Goal: Transaction & Acquisition: Obtain resource

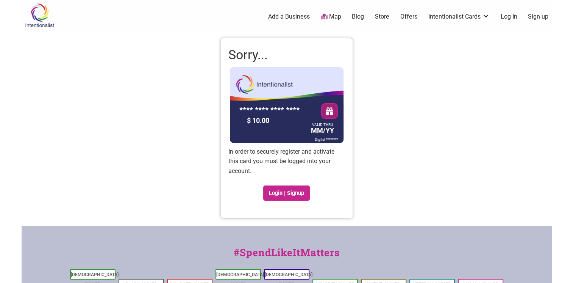
click at [508, 17] on link "Log In" at bounding box center [508, 16] width 17 height 8
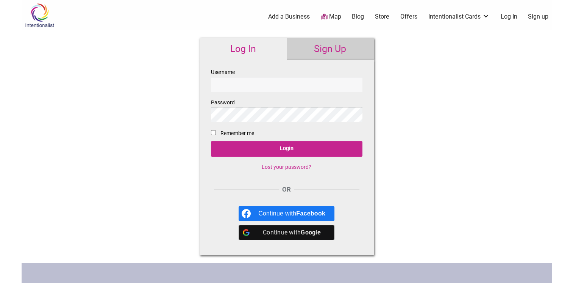
click at [320, 45] on link "Sign Up" at bounding box center [330, 49] width 87 height 22
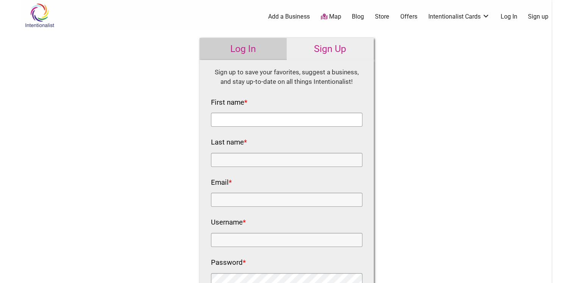
click at [249, 118] on input "First name *" at bounding box center [287, 119] width 152 height 14
type input "Nicole"
type input "Anderson"
type input "nicole.anderson@seattle.gov"
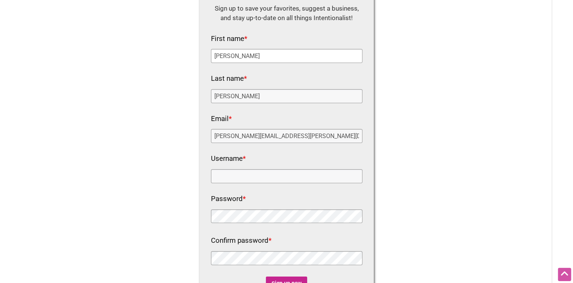
scroll to position [76, 0]
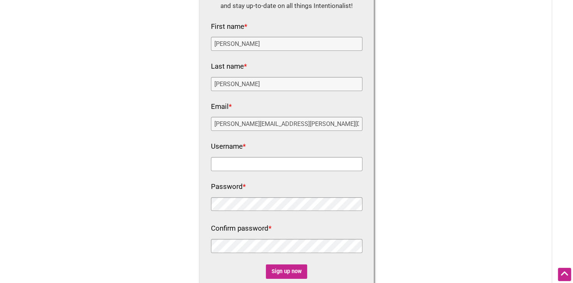
click at [235, 165] on input "Username *" at bounding box center [287, 164] width 152 height 14
type input "[PERSON_NAME].[PERSON_NAME]"
click at [284, 272] on input "Sign up now" at bounding box center [286, 271] width 41 height 15
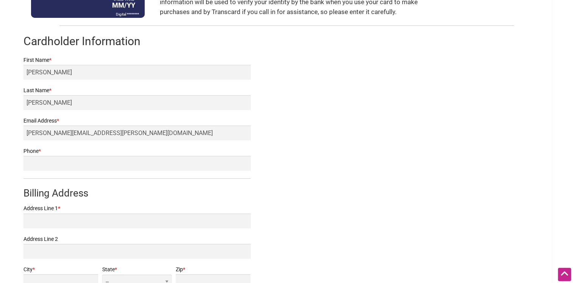
scroll to position [114, 0]
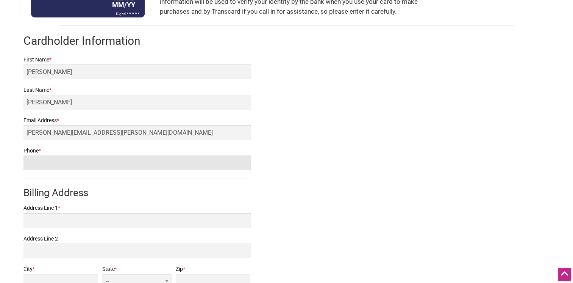
click at [79, 170] on input "Phone *" at bounding box center [136, 162] width 227 height 15
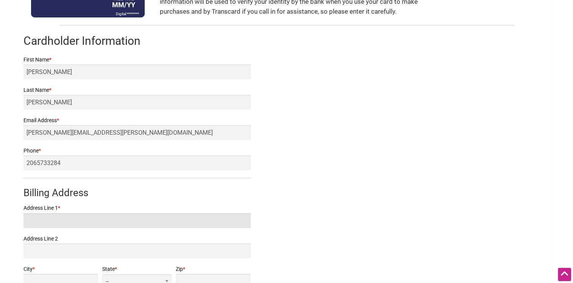
click at [77, 227] on input "Address Line 1 *" at bounding box center [136, 220] width 227 height 15
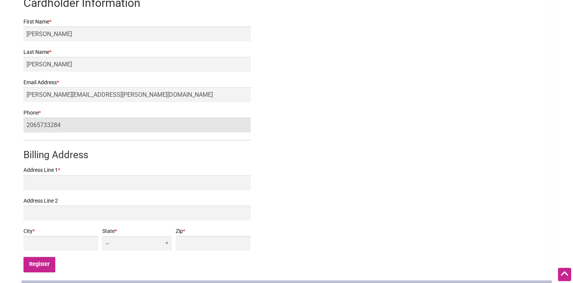
drag, startPoint x: 77, startPoint y: 130, endPoint x: -2, endPoint y: 131, distance: 78.8
type input "2069159206"
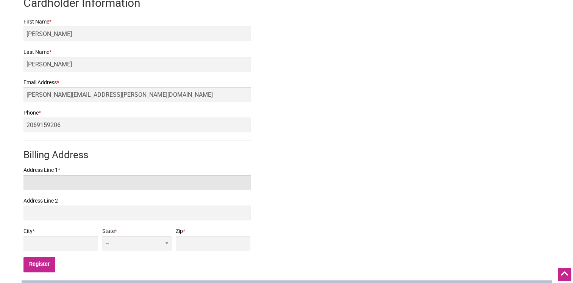
click at [37, 190] on input "Address Line 1 *" at bounding box center [136, 182] width 227 height 15
type input "8014 Sierra Dr"
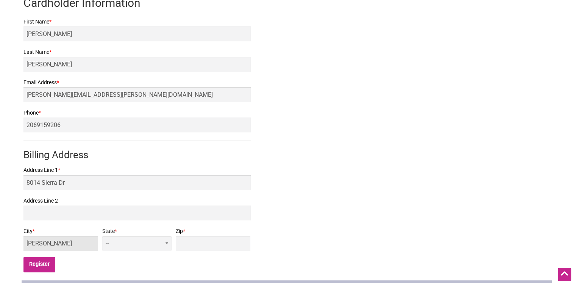
type input "Edmonds"
click at [166, 250] on select "-- AL AK AZ AR CA CO CT DE DC FL GA HI ID IL IN IA KS KY LA ME MD MA MI MN MS M…" at bounding box center [137, 243] width 70 height 15
select select "WA"
click at [152, 245] on select "-- AL AK AZ AR CA CO CT DE DC FL GA HI ID IL IN IA KS KY LA ME MD MA MI MN MS M…" at bounding box center [137, 243] width 70 height 15
click at [194, 236] on label "Zip *" at bounding box center [213, 230] width 75 height 9
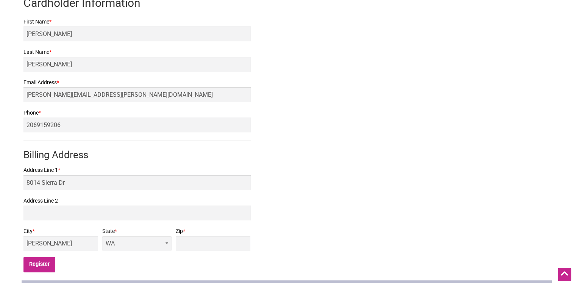
click at [194, 237] on input "Zip *" at bounding box center [213, 243] width 75 height 15
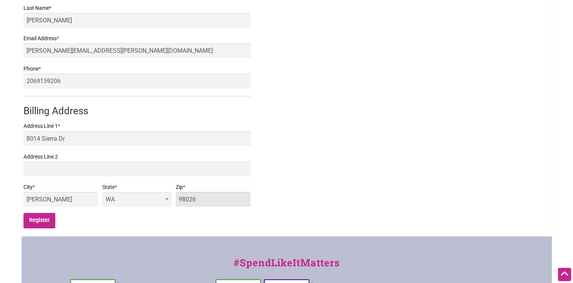
scroll to position [227, 0]
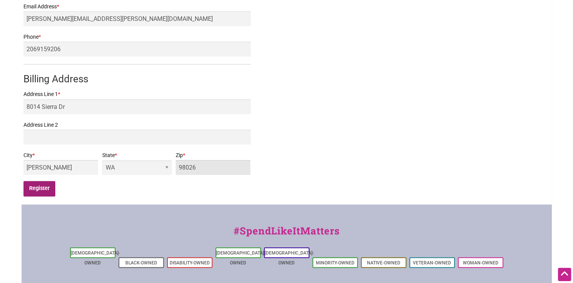
type input "98026"
click at [43, 196] on input "Register" at bounding box center [39, 189] width 32 height 16
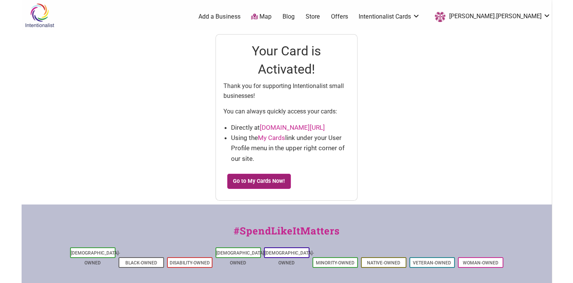
click at [264, 179] on link "Go to My Cards Now!" at bounding box center [259, 180] width 64 height 15
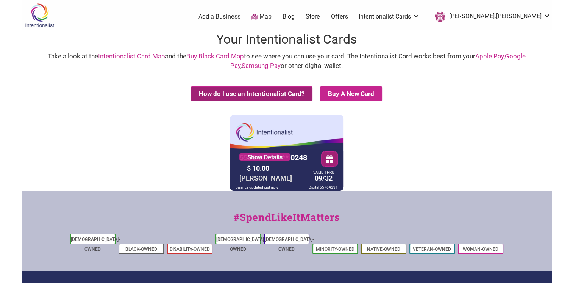
click at [261, 91] on button "How do I use an Intentionalist Card?" at bounding box center [252, 93] width 122 height 15
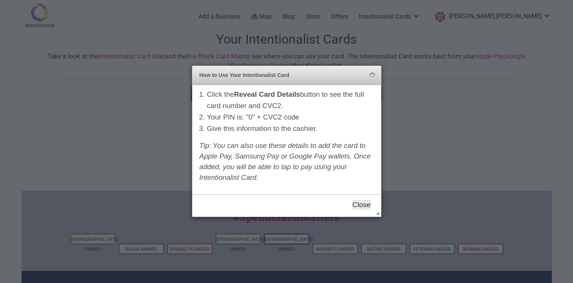
click at [362, 205] on button "Close" at bounding box center [361, 204] width 19 height 9
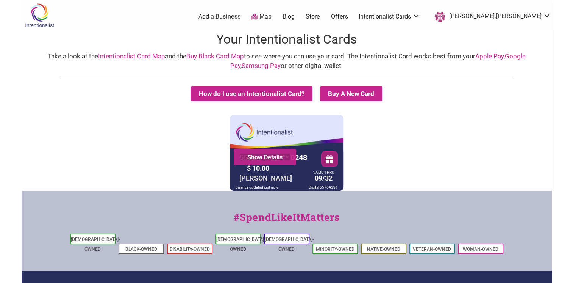
click at [272, 156] on link "Show Details" at bounding box center [264, 157] width 51 height 8
